Goal: Task Accomplishment & Management: Use online tool/utility

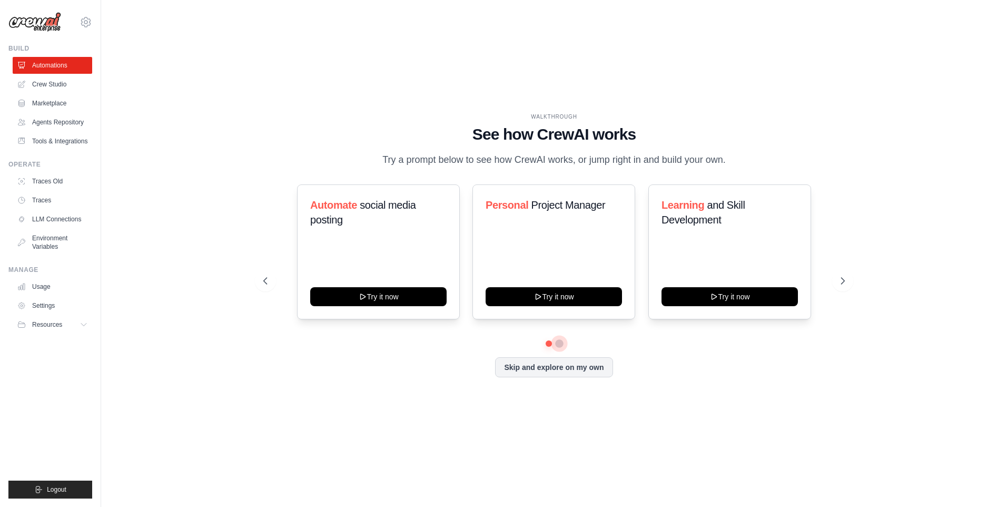
click at [560, 348] on button at bounding box center [559, 343] width 8 height 8
click at [54, 88] on link "Crew Studio" at bounding box center [54, 84] width 80 height 17
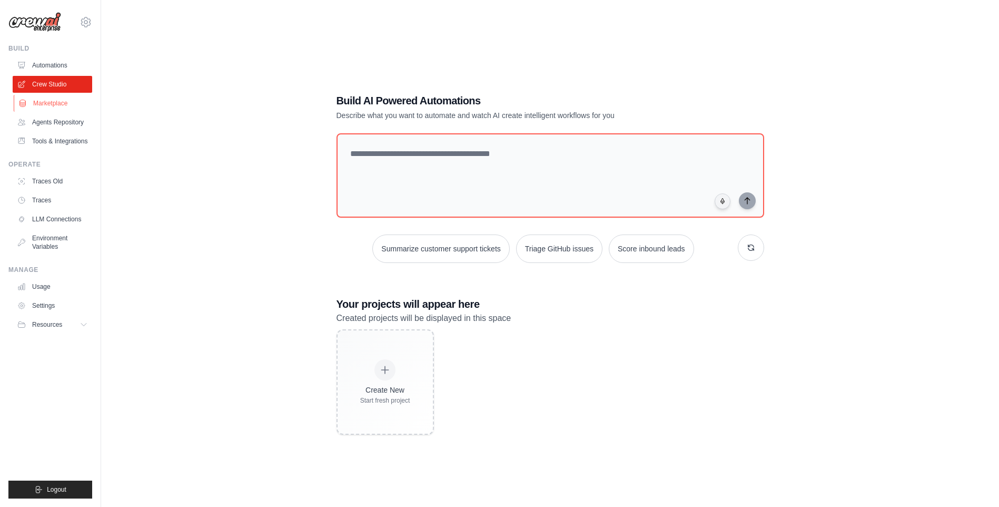
click at [68, 109] on link "Marketplace" at bounding box center [54, 103] width 80 height 17
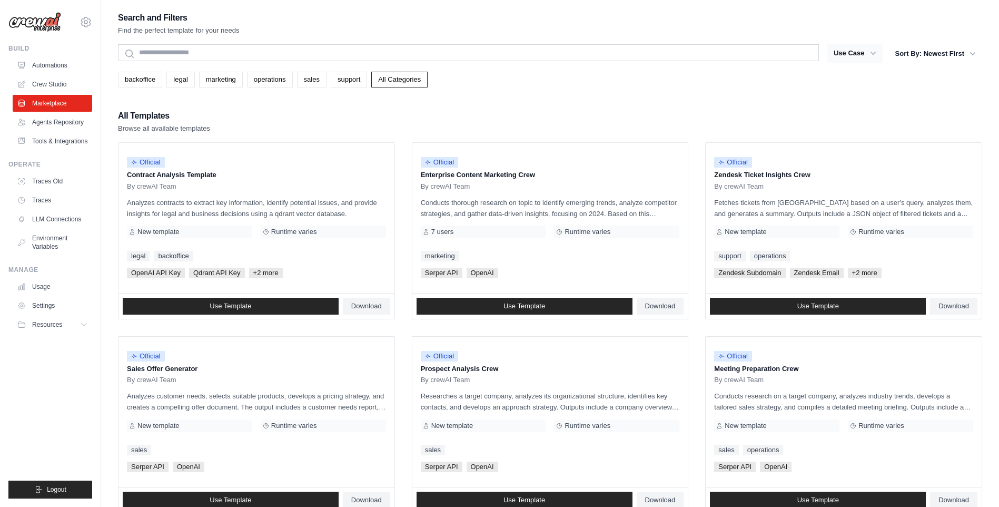
click at [849, 56] on button "Use Case" at bounding box center [855, 53] width 55 height 19
click at [860, 56] on button "Use Case" at bounding box center [855, 53] width 55 height 19
click at [921, 55] on button "Sort By: Newest First" at bounding box center [935, 53] width 93 height 19
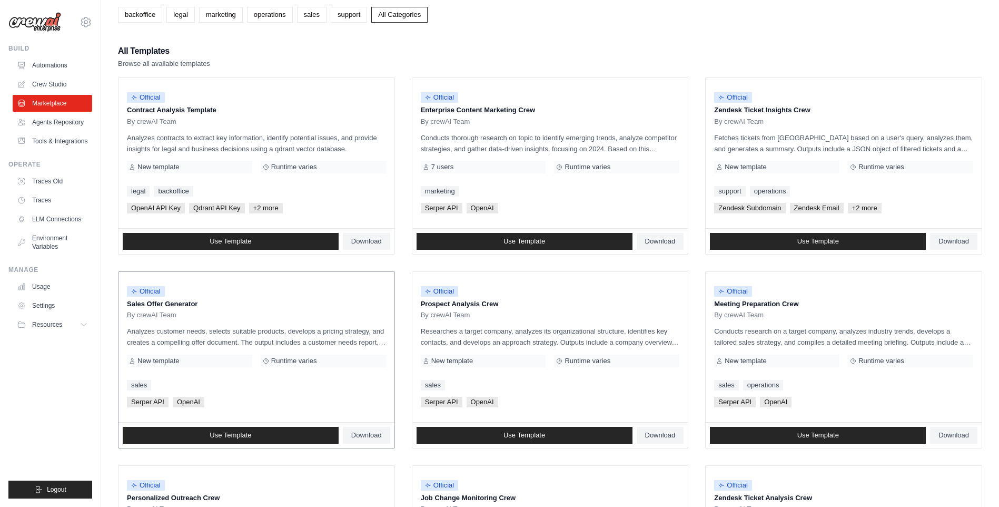
scroll to position [158, 0]
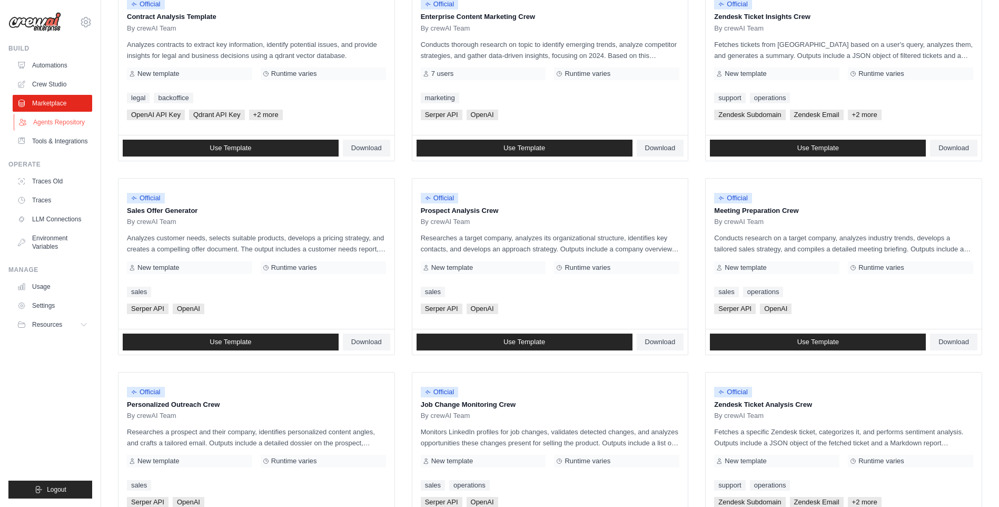
click at [78, 123] on link "Agents Repository" at bounding box center [54, 122] width 80 height 17
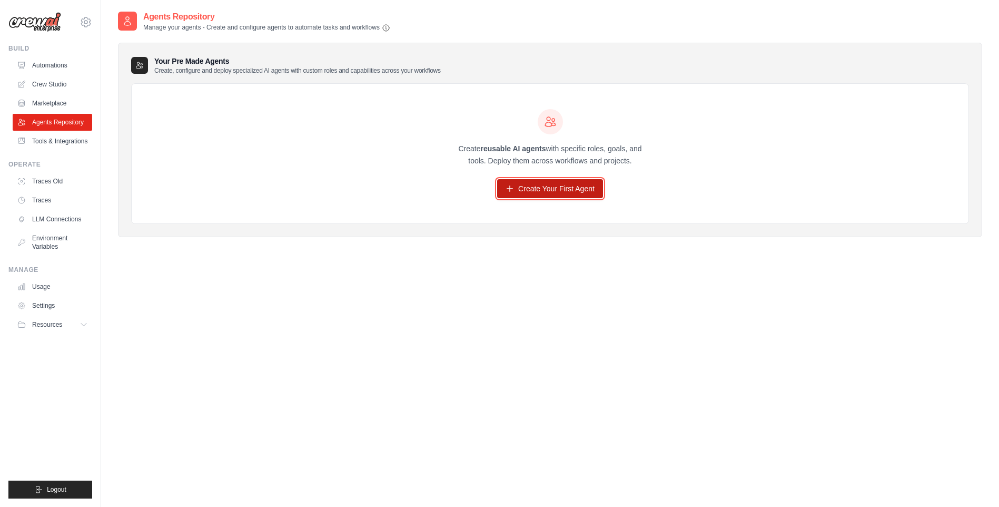
click at [511, 188] on icon at bounding box center [510, 188] width 8 height 8
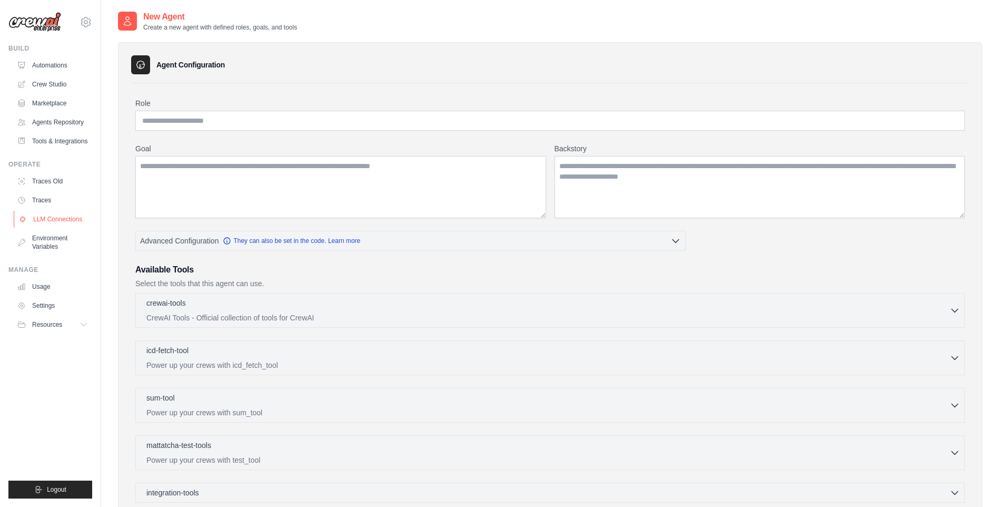
click at [53, 228] on link "LLM Connections" at bounding box center [54, 219] width 80 height 17
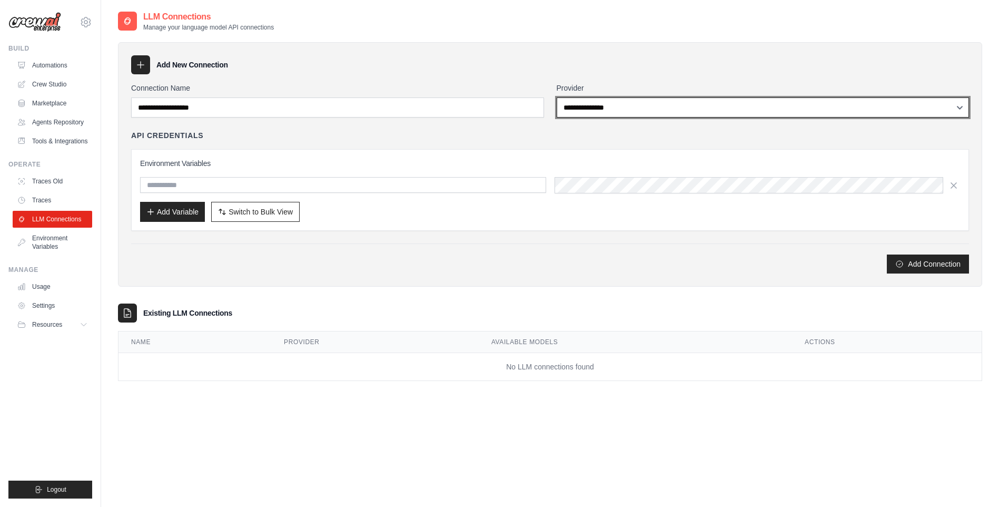
click at [612, 106] on select "**********" at bounding box center [763, 107] width 413 height 20
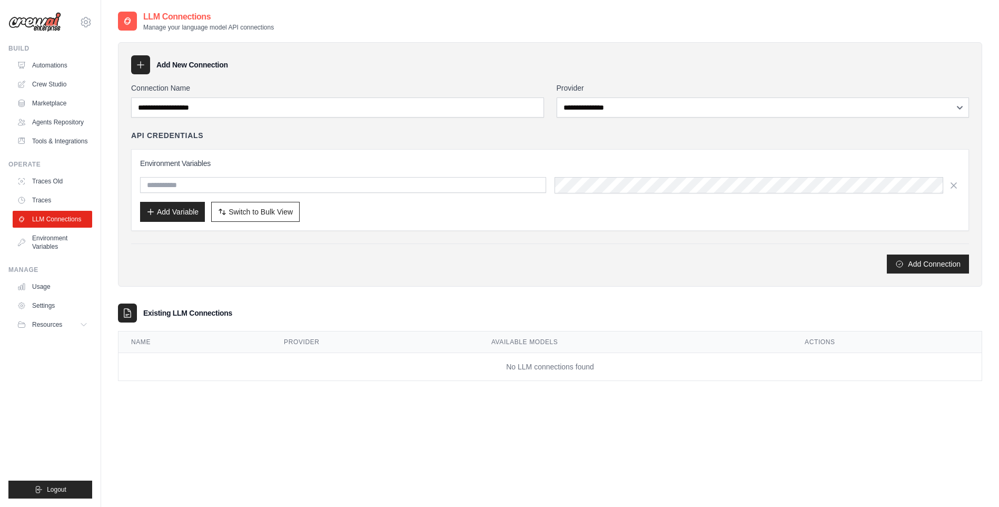
click at [328, 172] on div "Environment Variables Add Variable Switch to Bulk View Switch to Table View" at bounding box center [550, 190] width 820 height 64
click at [51, 117] on link "Agents Repository" at bounding box center [54, 122] width 80 height 17
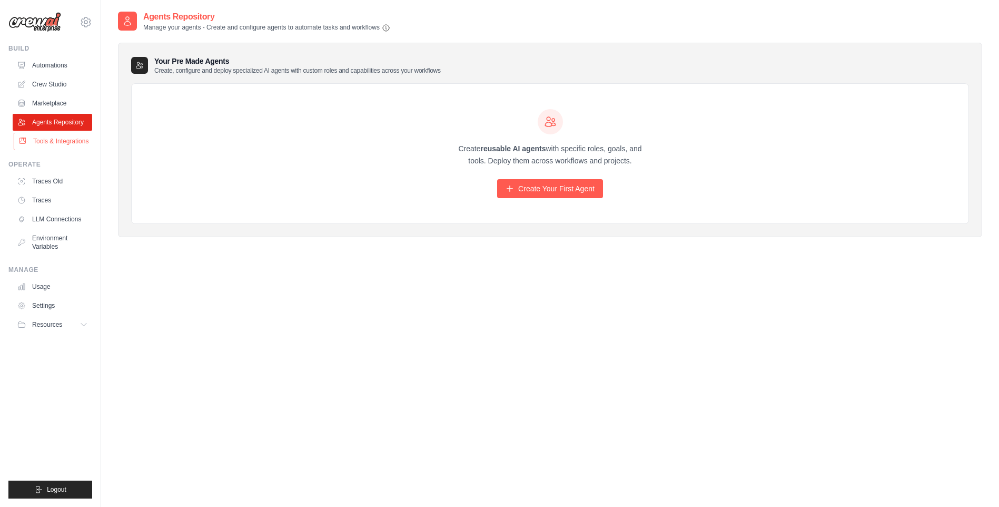
click at [61, 145] on link "Tools & Integrations" at bounding box center [54, 141] width 80 height 17
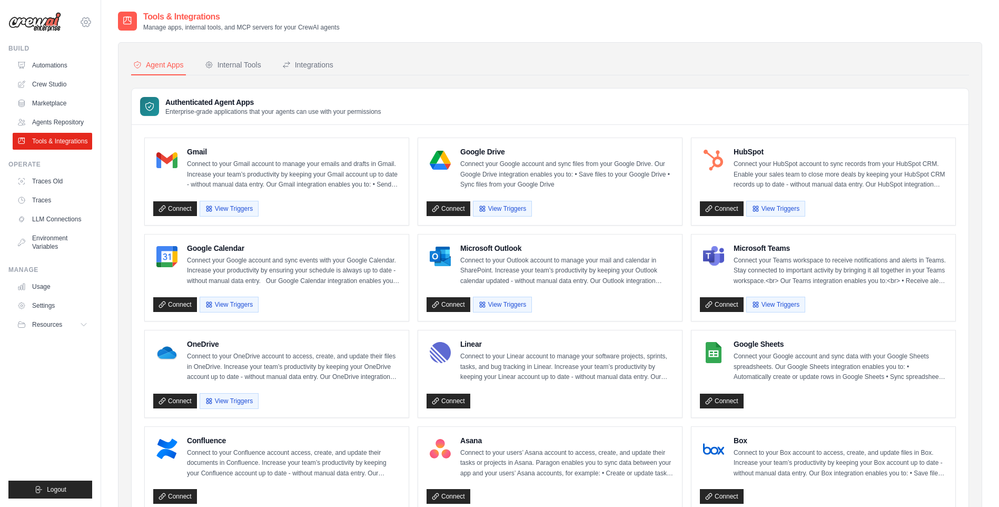
click at [82, 25] on icon at bounding box center [86, 22] width 13 height 13
click at [46, 105] on link "Marketplace" at bounding box center [54, 103] width 80 height 17
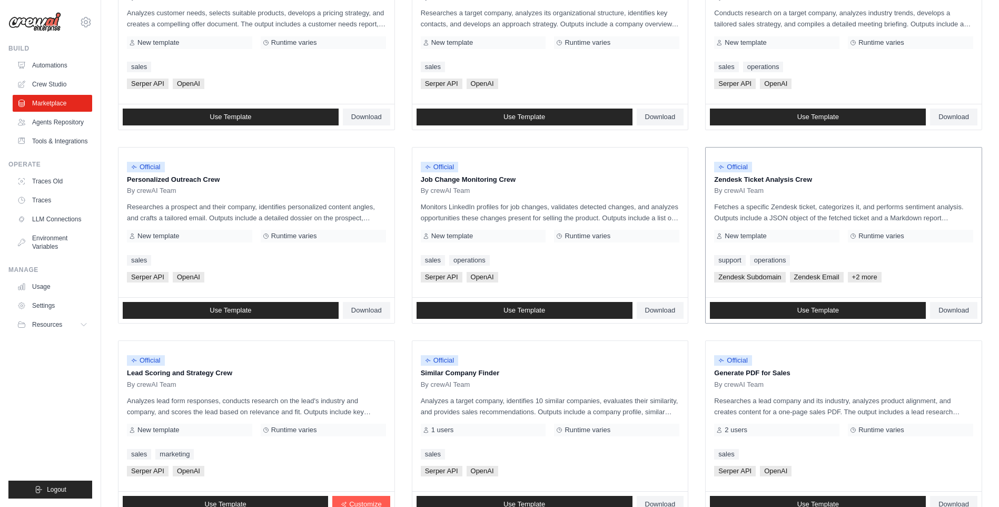
scroll to position [469, 0]
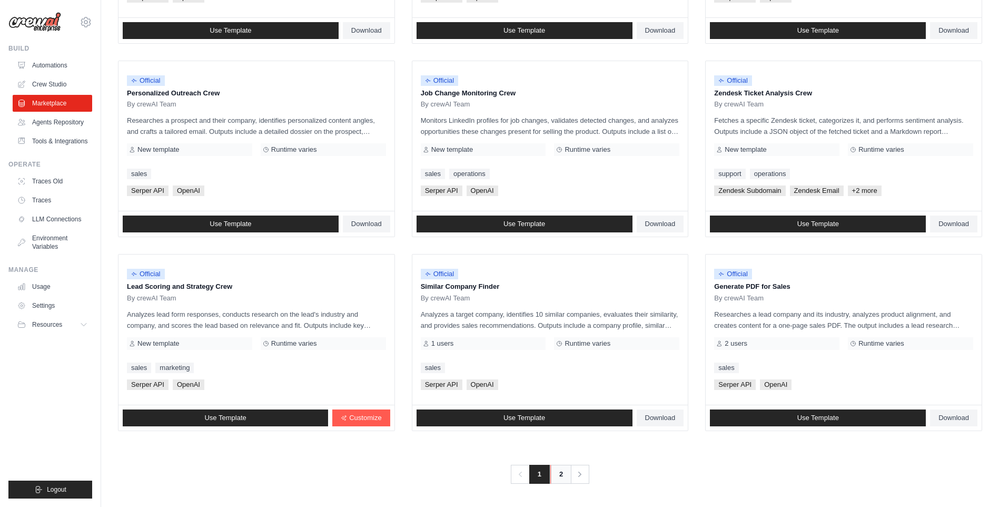
click at [562, 477] on link "2" at bounding box center [560, 474] width 21 height 19
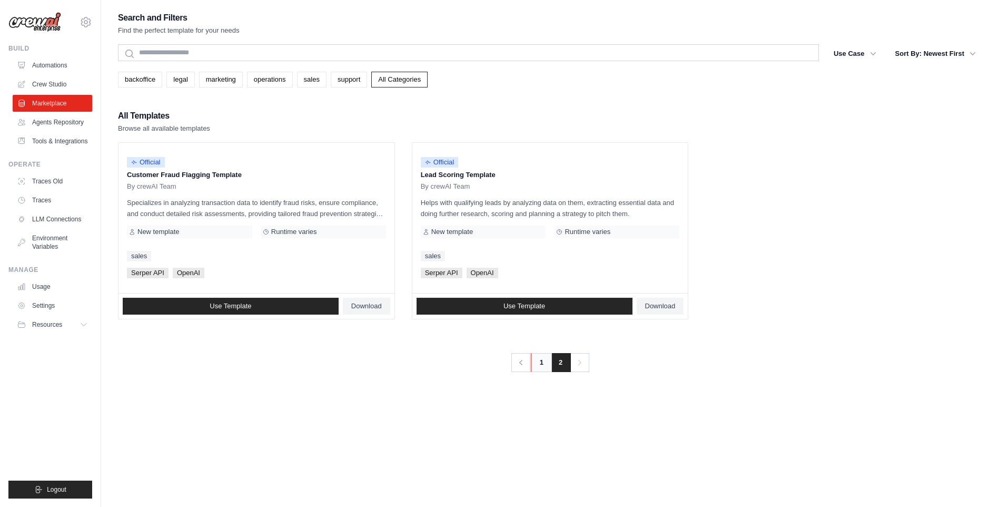
click at [540, 357] on link "1" at bounding box center [541, 362] width 21 height 19
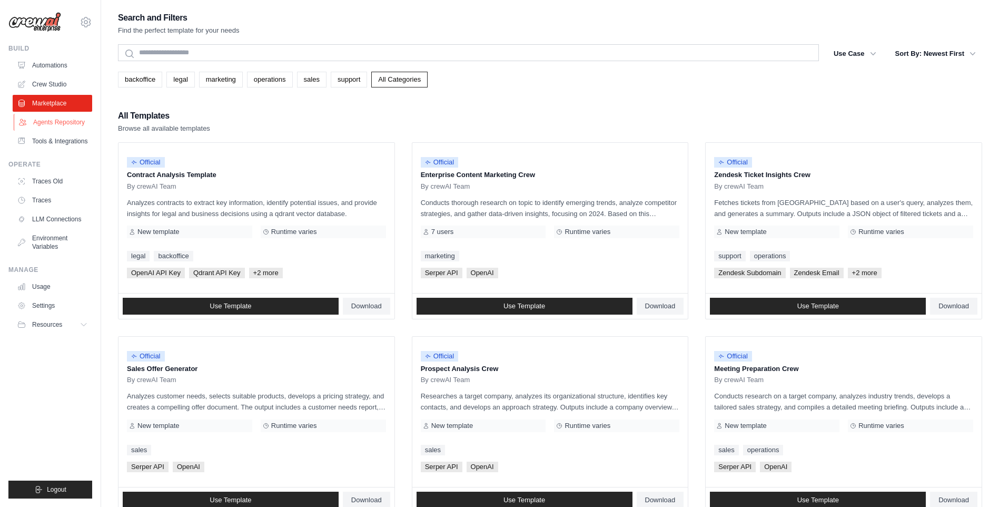
click at [50, 119] on link "Agents Repository" at bounding box center [54, 122] width 80 height 17
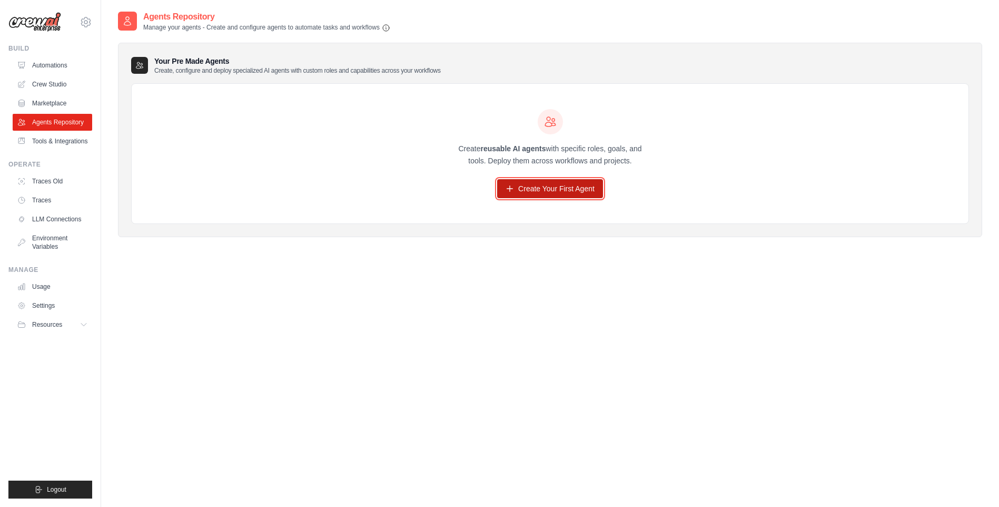
click at [517, 183] on link "Create Your First Agent" at bounding box center [550, 188] width 106 height 19
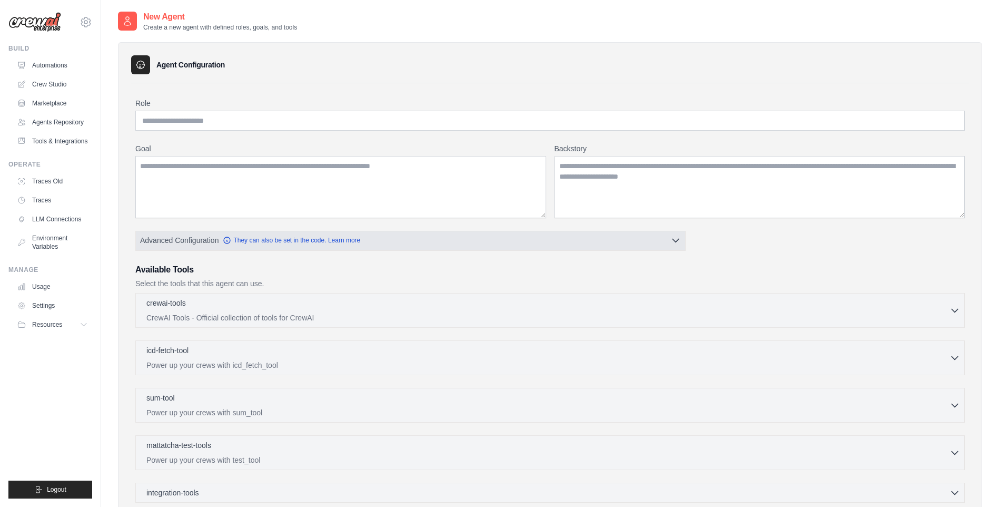
click at [444, 240] on button "Advanced Configuration They can also be set in the code. Learn more" at bounding box center [410, 240] width 549 height 19
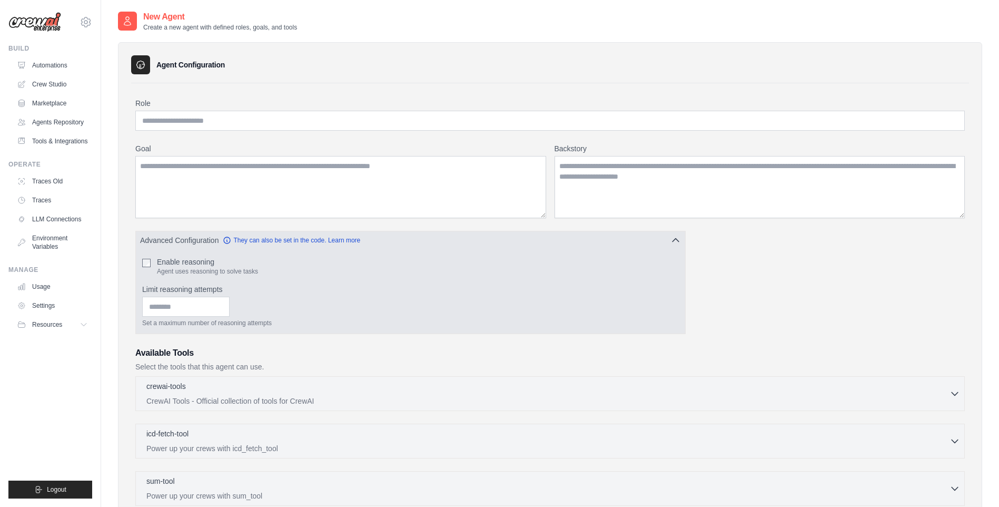
click at [444, 240] on button "Advanced Configuration They can also be set in the code. Learn more" at bounding box center [410, 240] width 549 height 19
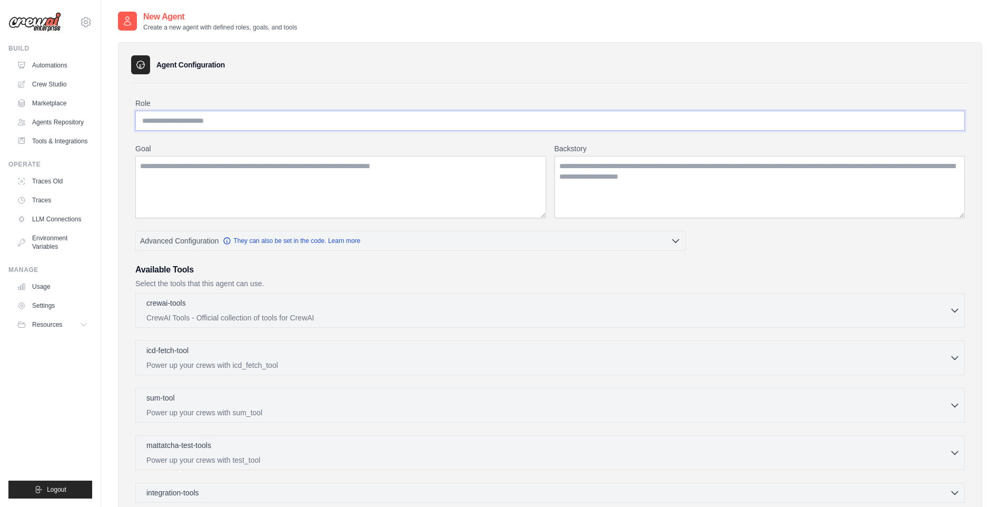
click at [194, 124] on input "Role" at bounding box center [550, 121] width 830 height 20
drag, startPoint x: 8, startPoint y: 269, endPoint x: -4, endPoint y: 265, distance: 12.2
click at [0, 265] on html "[EMAIL_ADDRESS][DOMAIN_NAME] Settings Build Automations" at bounding box center [499, 322] width 999 height 645
click at [0, 408] on html "[EMAIL_ADDRESS][DOMAIN_NAME] Settings Build Automations" at bounding box center [499, 322] width 999 height 645
